Goal: Find specific page/section: Find specific page/section

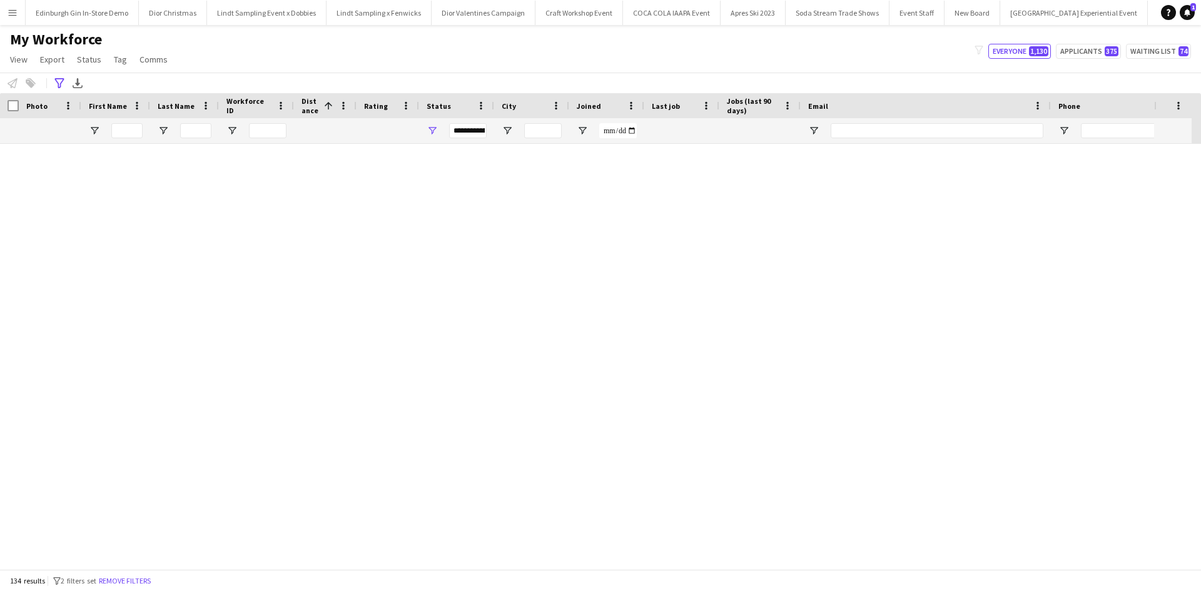
scroll to position [3816, 0]
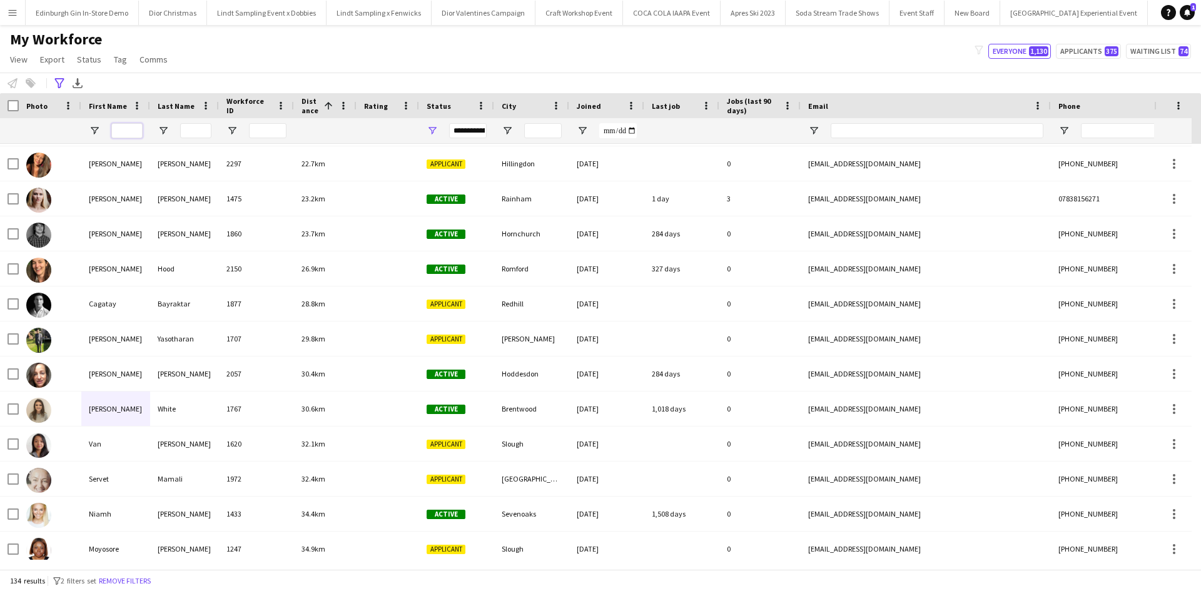
click at [129, 136] on input "First Name Filter Input" at bounding box center [126, 130] width 31 height 15
type input "*********"
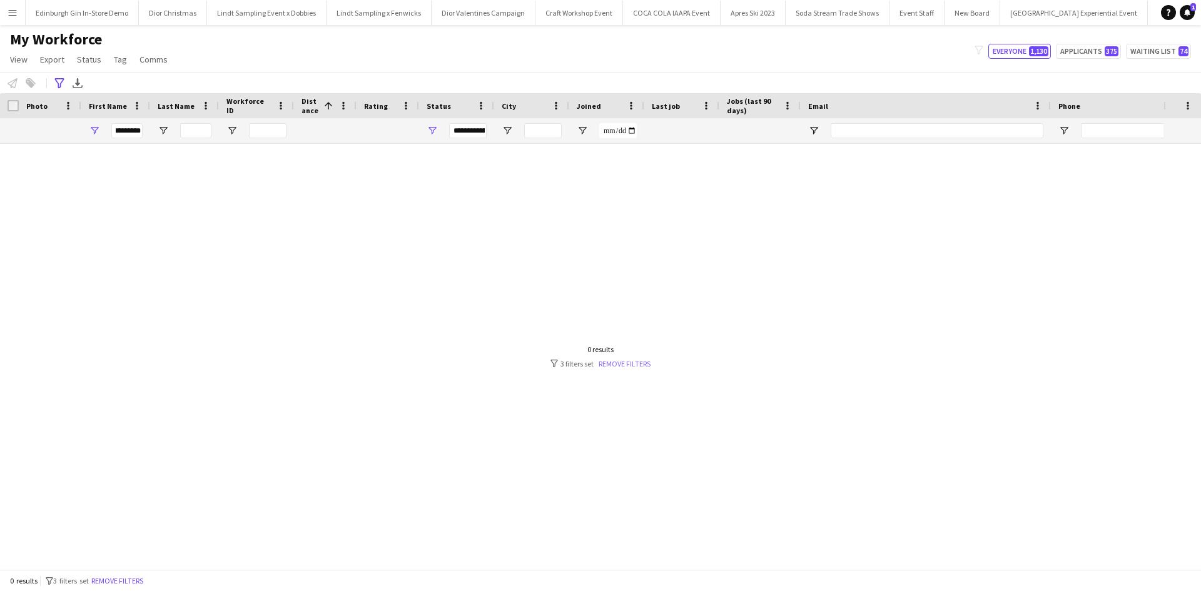
scroll to position [0, 0]
click at [617, 361] on link "Remove filters" at bounding box center [625, 363] width 52 height 9
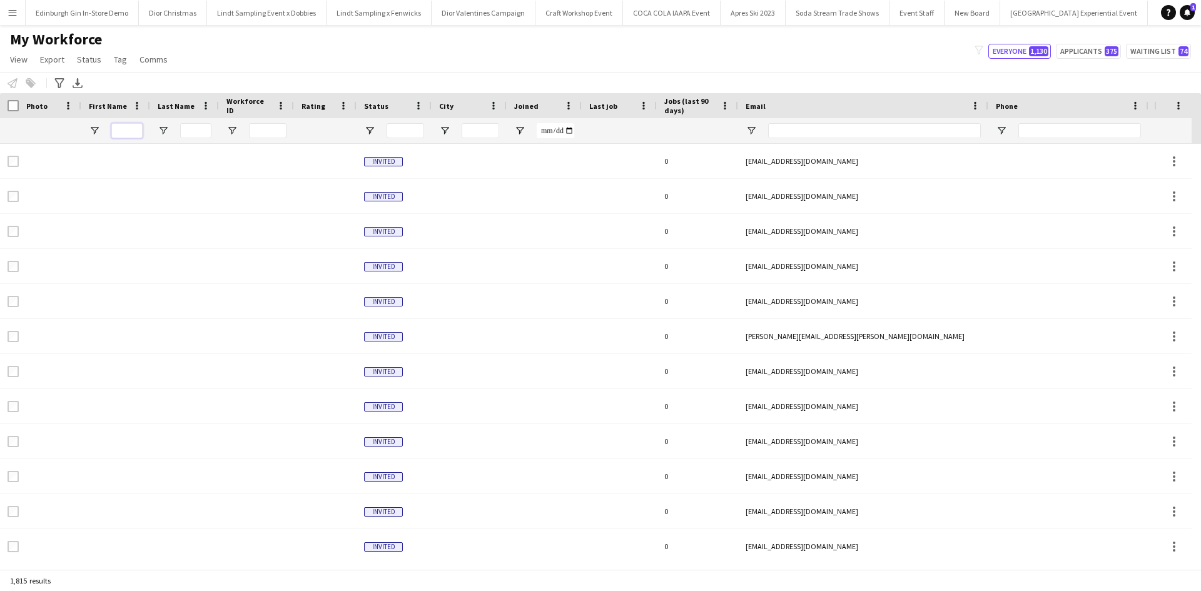
click at [119, 130] on input "First Name Filter Input" at bounding box center [126, 130] width 31 height 15
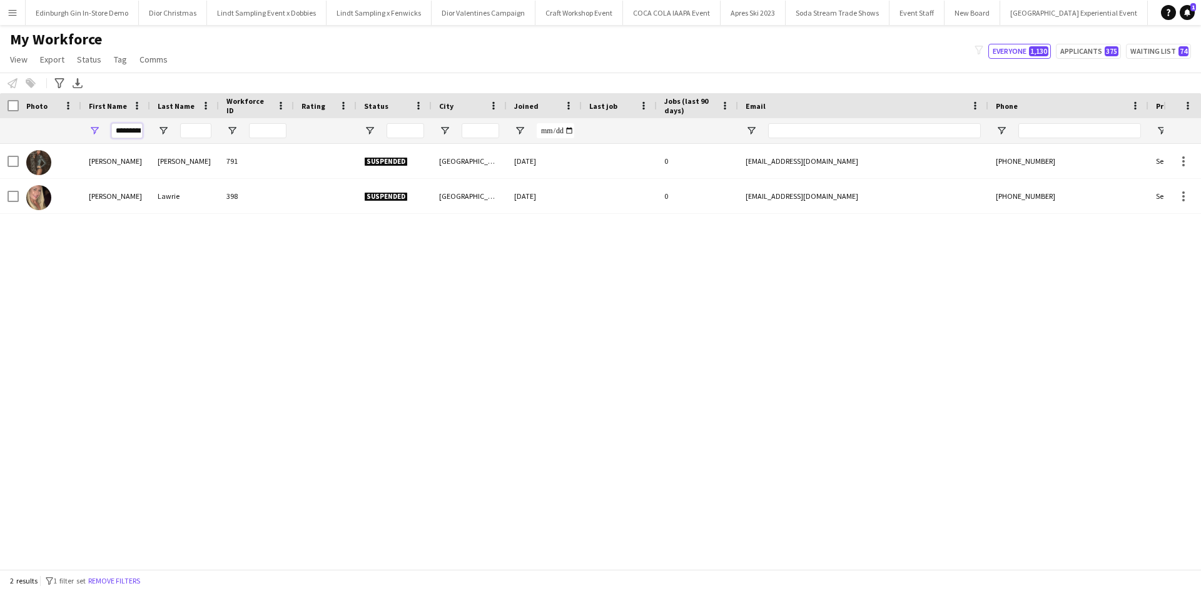
scroll to position [0, 6]
drag, startPoint x: 115, startPoint y: 131, endPoint x: 160, endPoint y: 129, distance: 44.5
click at [160, 129] on div "*********" at bounding box center [678, 130] width 1356 height 25
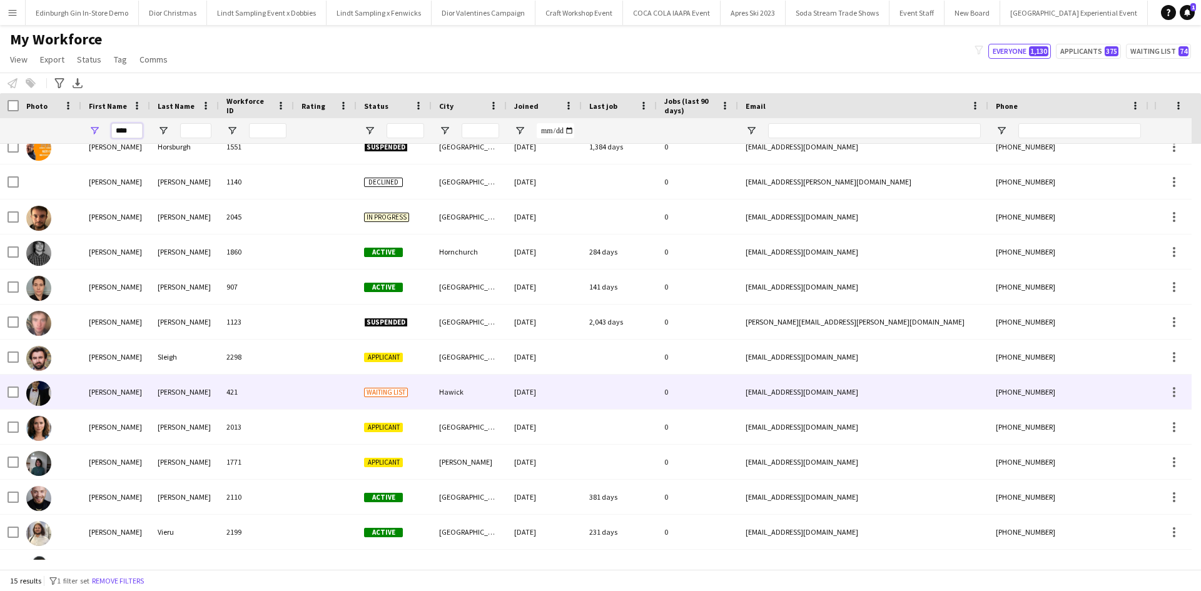
scroll to position [0, 0]
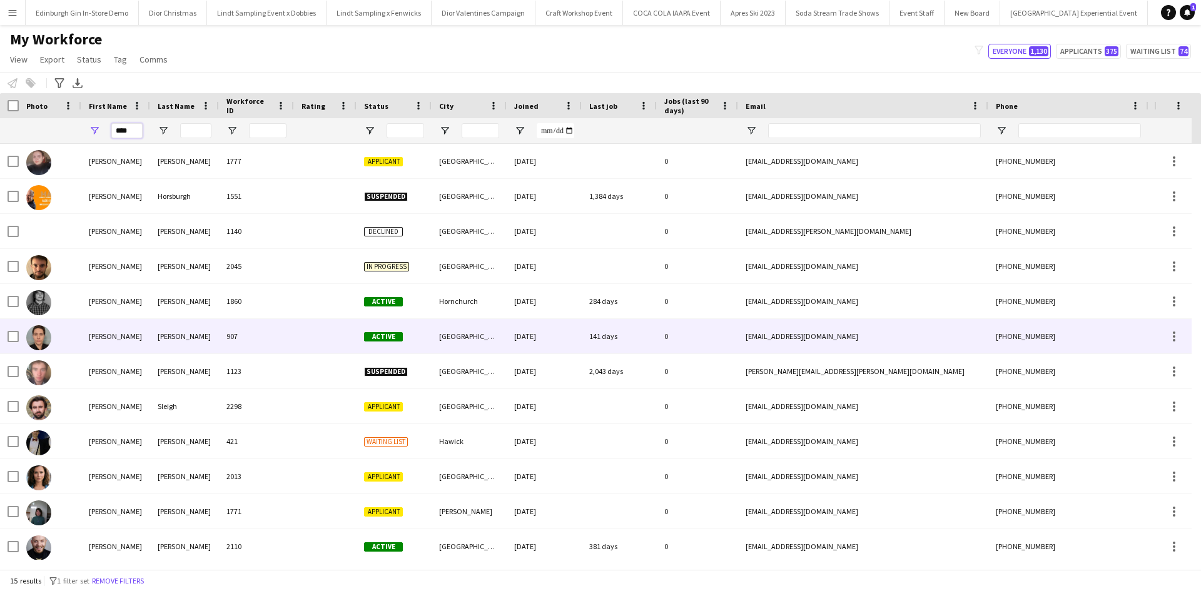
type input "****"
click at [105, 335] on div "[PERSON_NAME]" at bounding box center [115, 336] width 69 height 34
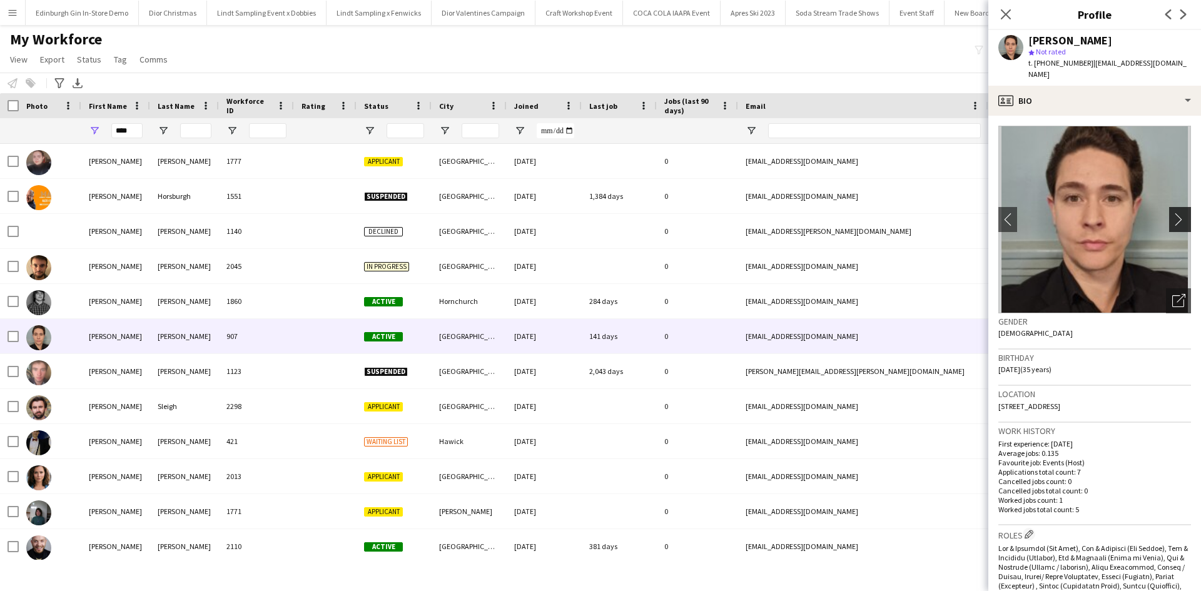
click at [1172, 213] on app-icon "chevron-right" at bounding box center [1181, 219] width 19 height 13
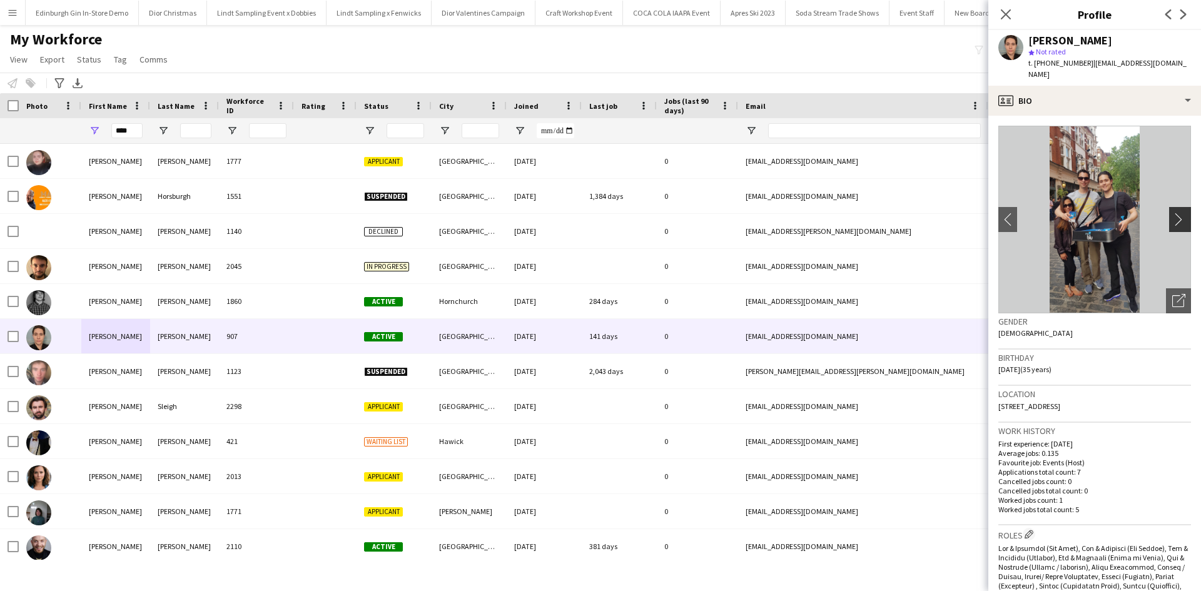
click at [1172, 213] on app-icon "chevron-right" at bounding box center [1181, 219] width 19 height 13
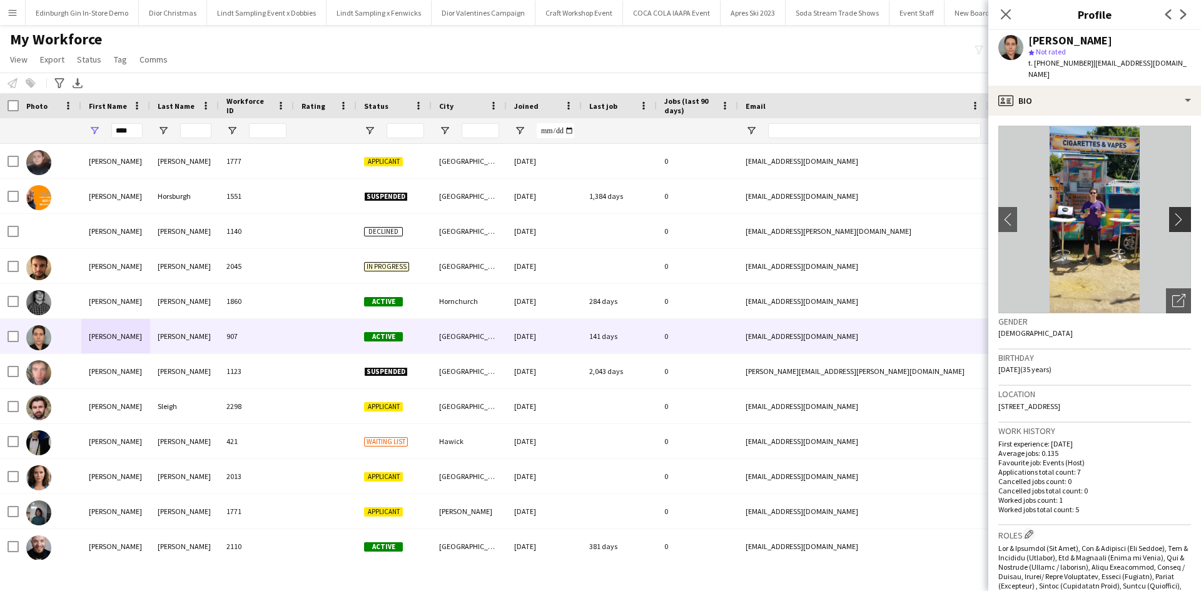
click at [1172, 213] on app-icon "chevron-right" at bounding box center [1181, 219] width 19 height 13
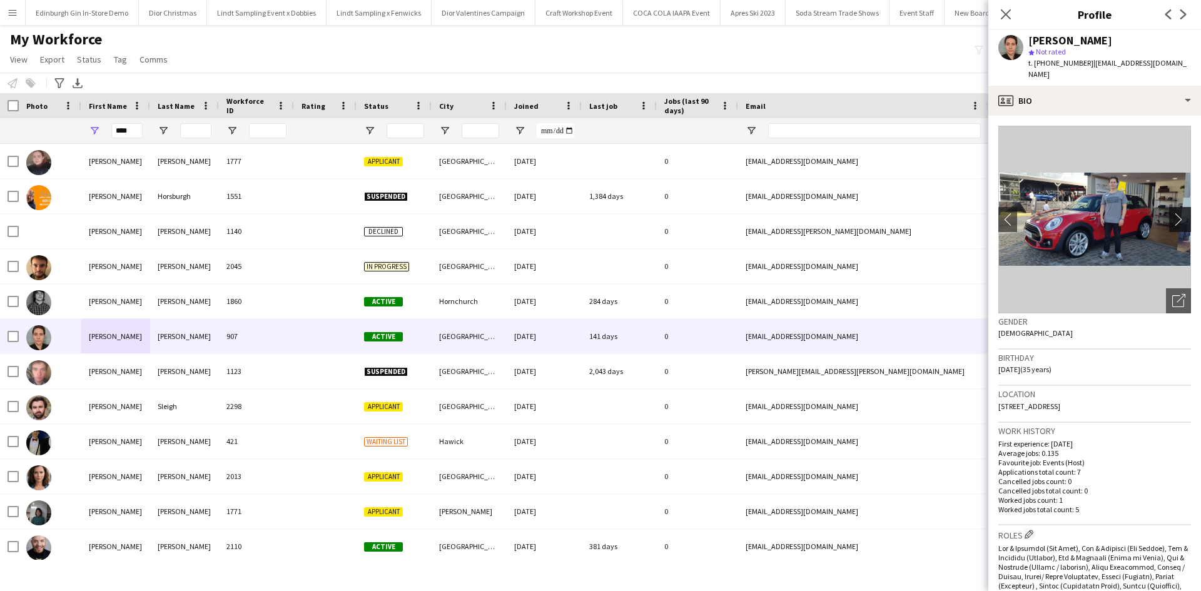
click at [1172, 213] on app-icon "chevron-right" at bounding box center [1181, 219] width 19 height 13
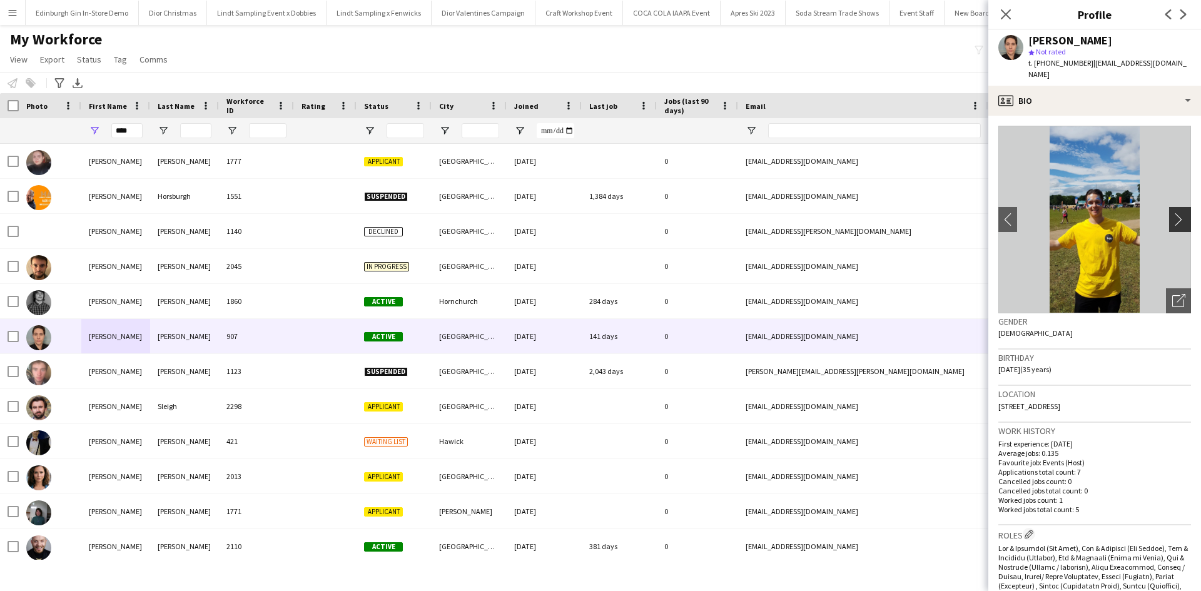
click at [1172, 213] on app-icon "chevron-right" at bounding box center [1181, 219] width 19 height 13
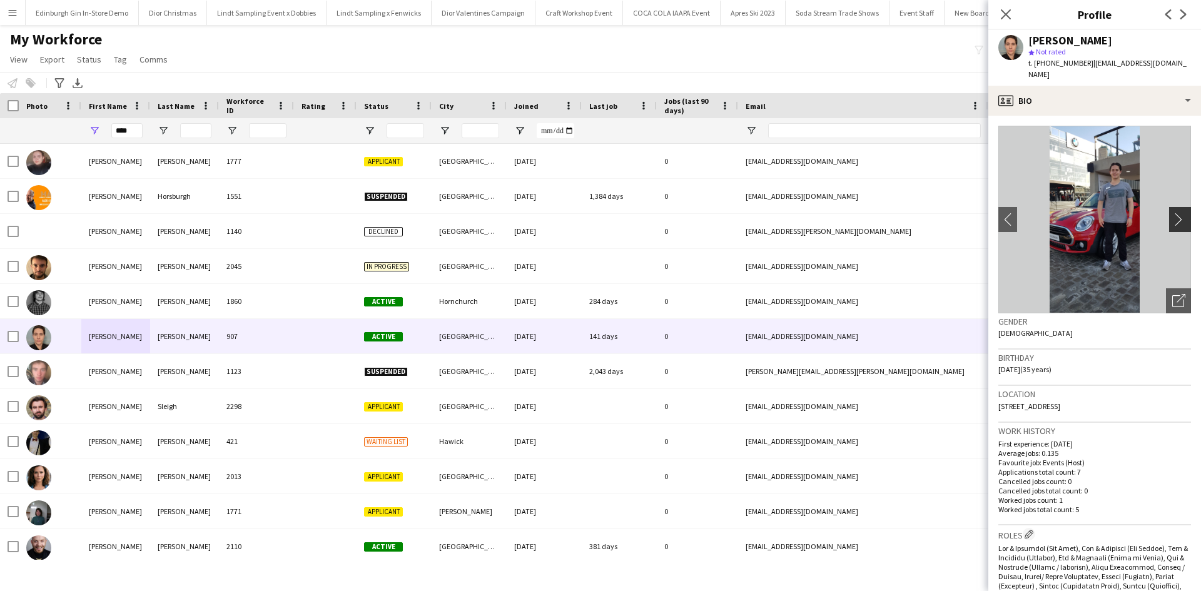
click at [1172, 213] on app-icon "chevron-right" at bounding box center [1181, 219] width 19 height 13
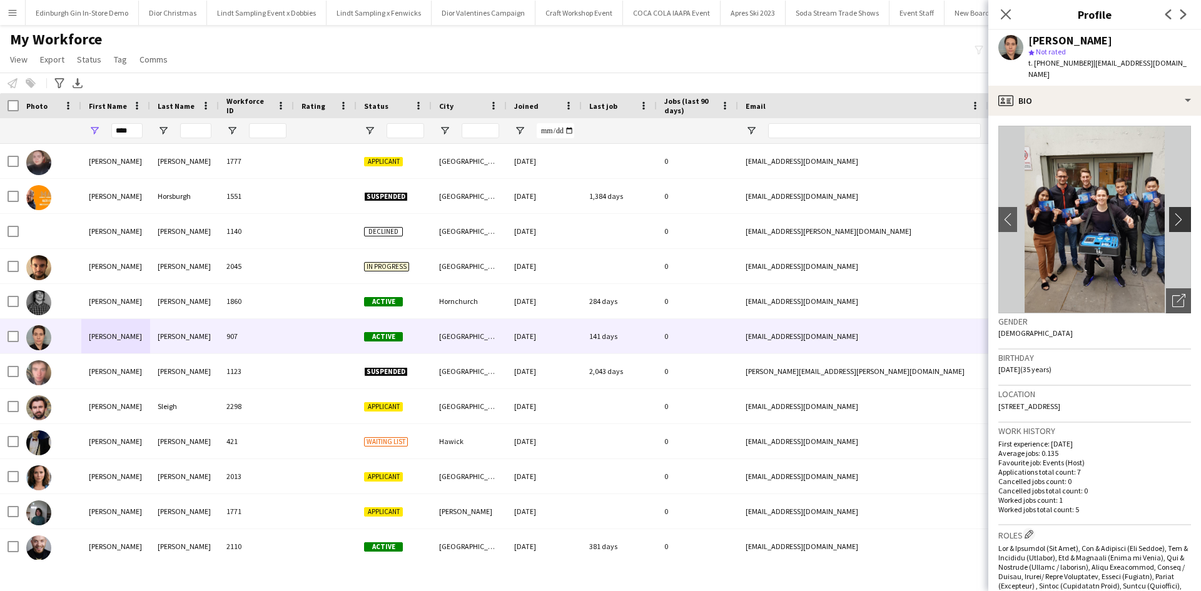
click at [1172, 213] on app-icon "chevron-right" at bounding box center [1181, 219] width 19 height 13
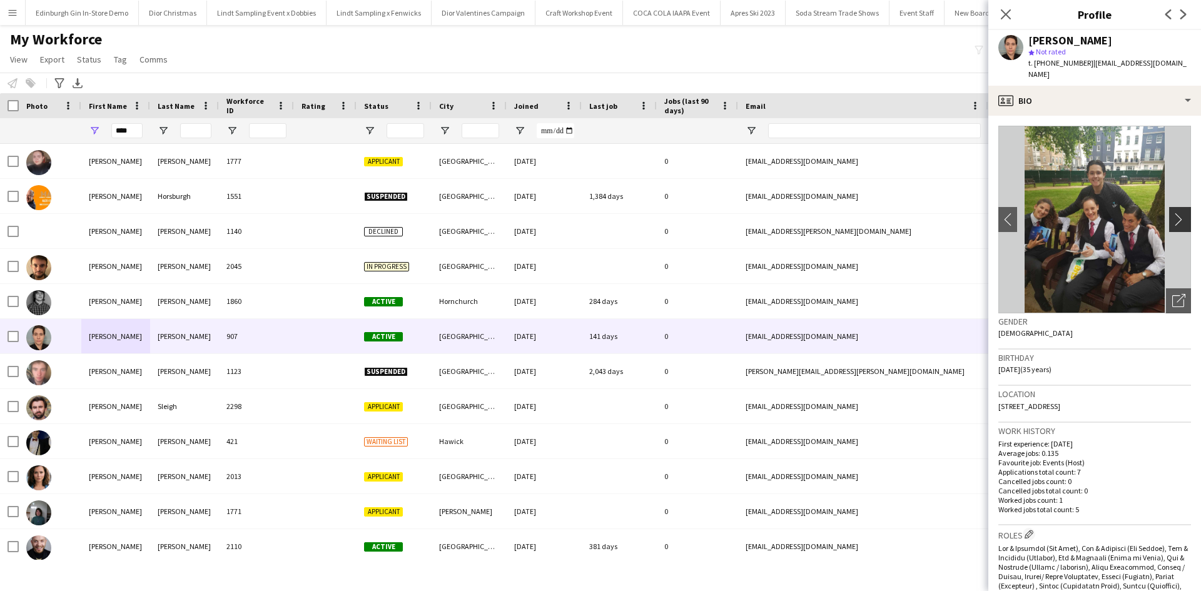
click at [1172, 213] on app-icon "chevron-right" at bounding box center [1181, 219] width 19 height 13
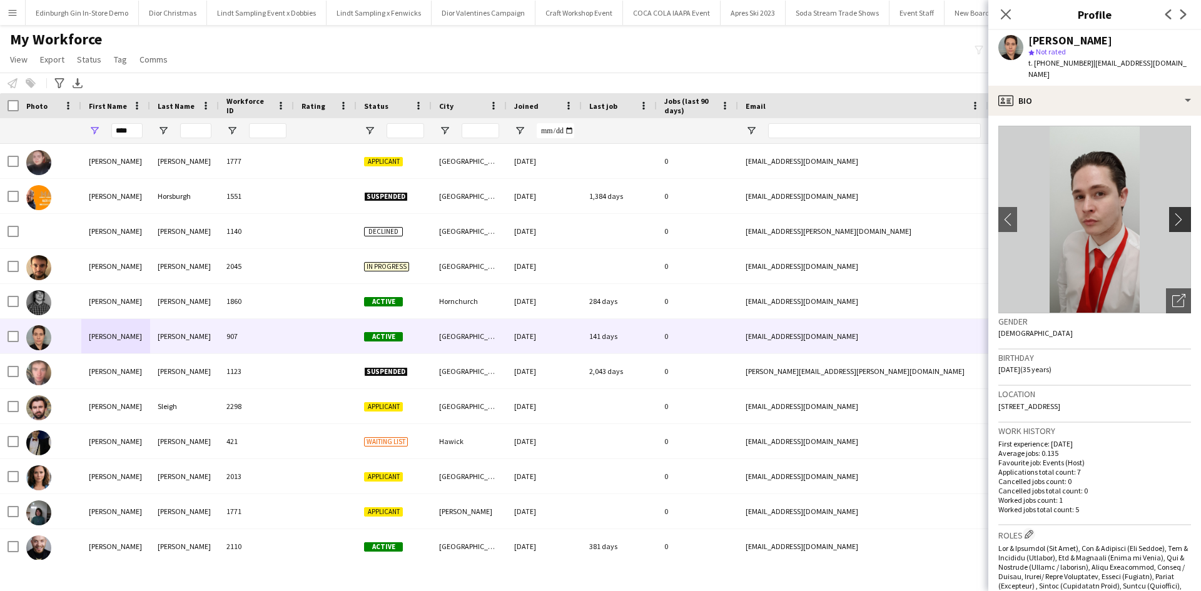
click at [1172, 213] on app-icon "chevron-right" at bounding box center [1181, 219] width 19 height 13
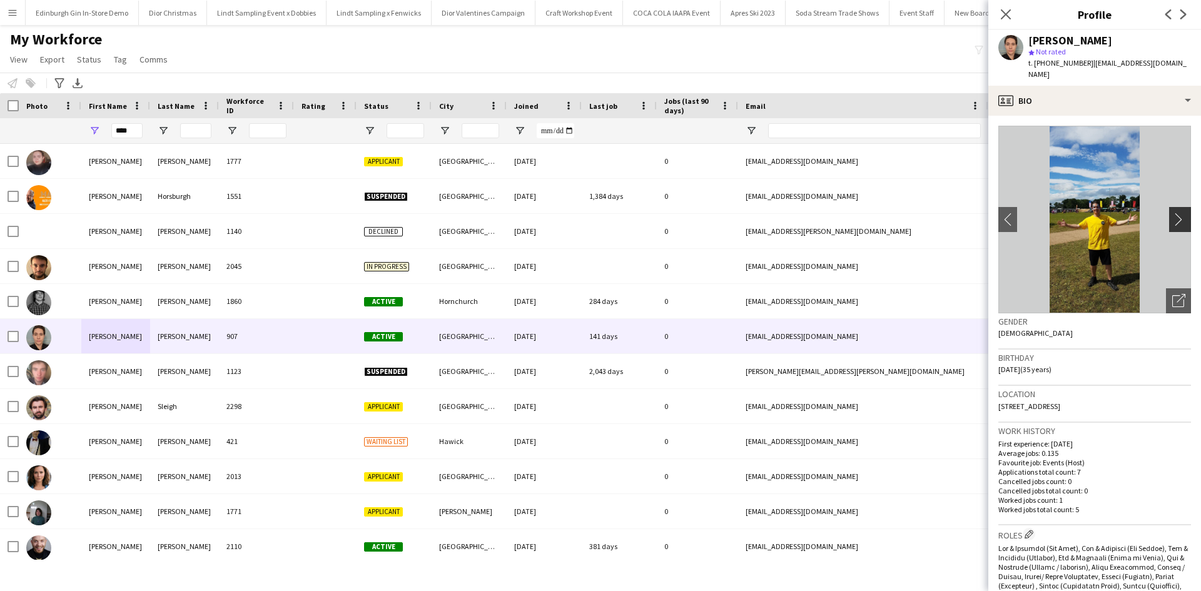
click at [1172, 213] on app-icon "chevron-right" at bounding box center [1181, 219] width 19 height 13
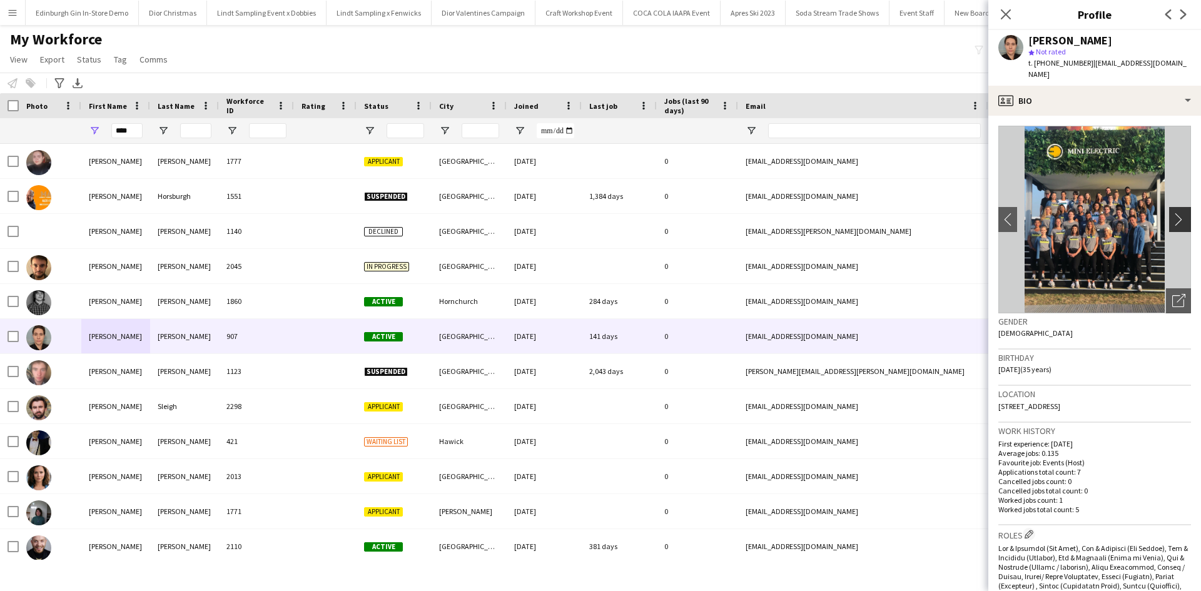
click at [1172, 213] on app-icon "chevron-right" at bounding box center [1181, 219] width 19 height 13
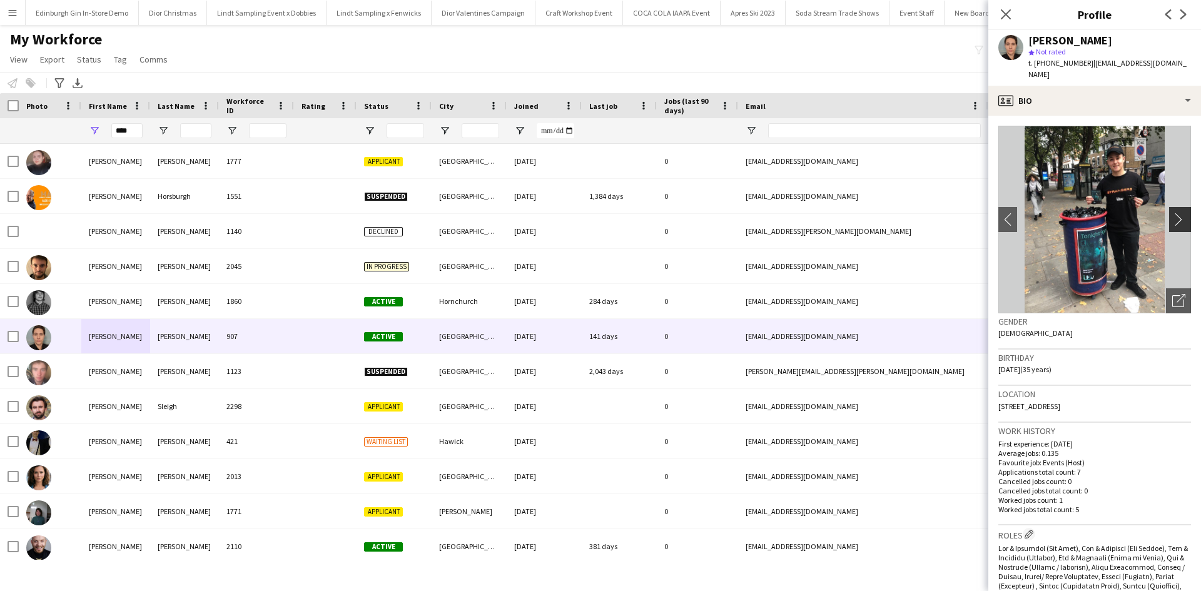
click at [1172, 213] on app-icon "chevron-right" at bounding box center [1181, 219] width 19 height 13
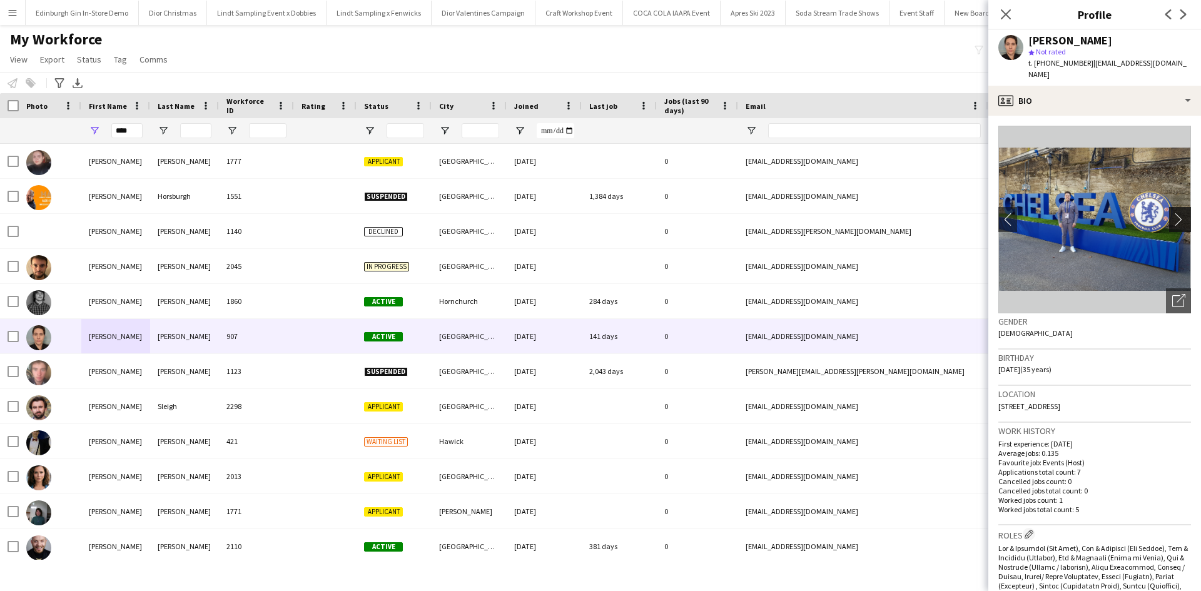
click at [1172, 213] on app-icon "chevron-right" at bounding box center [1181, 219] width 19 height 13
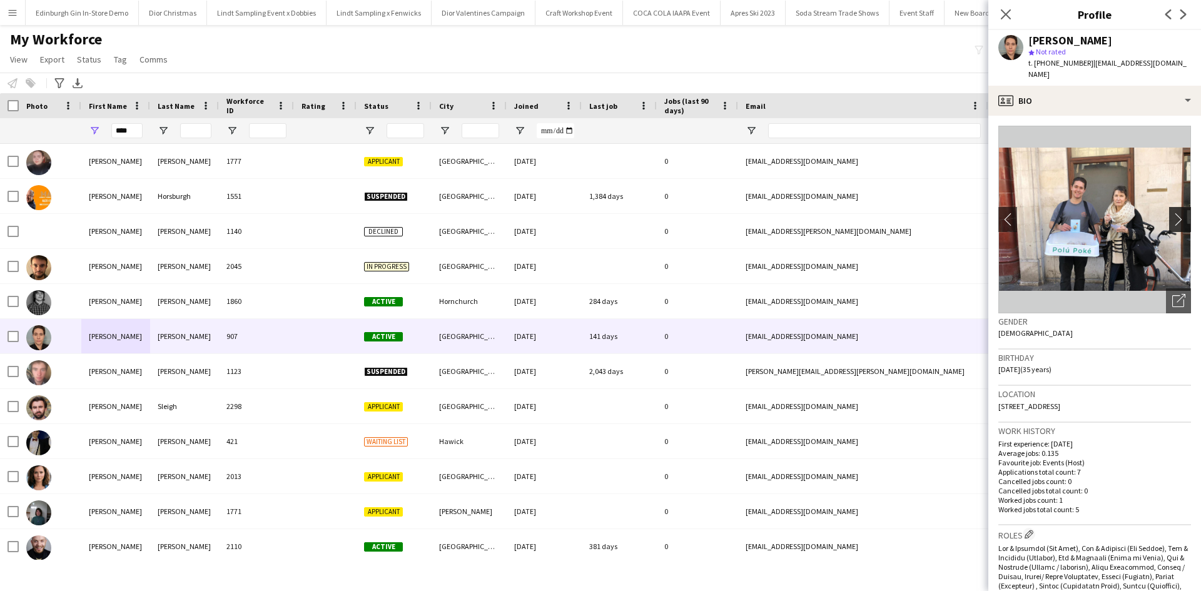
click at [1172, 213] on app-icon "chevron-right" at bounding box center [1181, 219] width 19 height 13
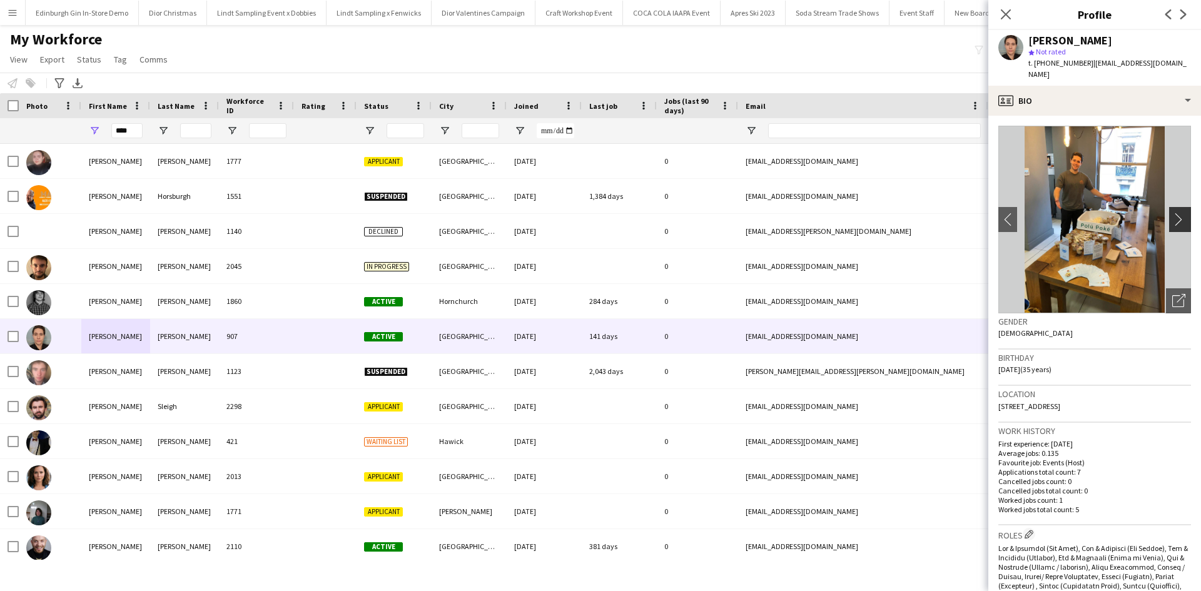
click at [1172, 213] on app-icon "chevron-right" at bounding box center [1181, 219] width 19 height 13
